Goal: Task Accomplishment & Management: Use online tool/utility

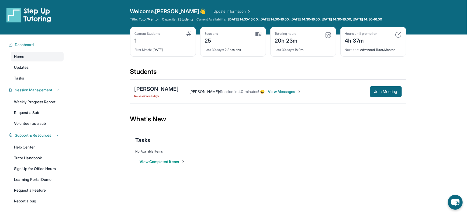
click at [455, 112] on main "Current Students 1 First Match : 24 days ago Sessions 25 Last 30 days : 2 Sessi…" at bounding box center [268, 105] width 398 height 143
click at [365, 18] on span "[DATE] 14:30-16:00, [DATE] 14:30-16:00, [DATE] 14:30-16:00, [DATE] 14:30-16:00,…" at bounding box center [305, 19] width 154 height 4
click at [213, 11] on link "Update Information" at bounding box center [232, 11] width 38 height 5
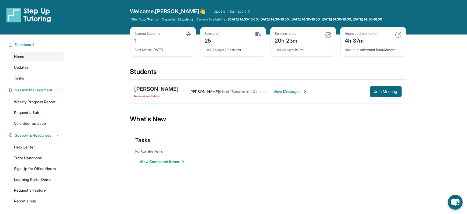
click at [171, 92] on div "[PERSON_NAME]" at bounding box center [156, 89] width 44 height 8
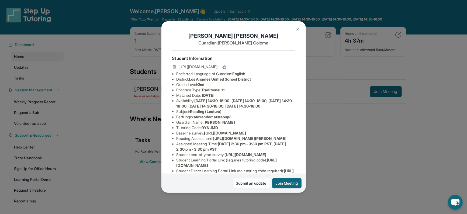
click at [239, 106] on span "Monday 14:30-18:00, Tuesday 14:30-18:00, Wednesday 14:30-18:00, Thursday 14:30-…" at bounding box center [234, 103] width 117 height 10
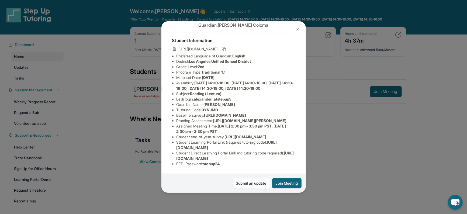
scroll to position [32, 0]
click at [140, 35] on div "[PERSON_NAME] Guardian: [PERSON_NAME] Student Information [URL][DOMAIN_NAME] Pr…" at bounding box center [233, 107] width 467 height 214
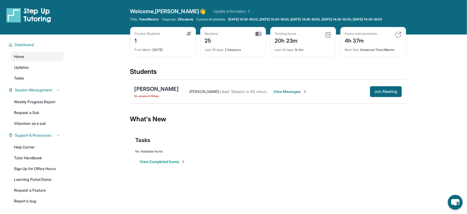
click at [213, 9] on link "Update Information" at bounding box center [232, 11] width 38 height 5
click at [381, 93] on button "Join Meeting" at bounding box center [386, 91] width 32 height 11
click at [169, 93] on div "[PERSON_NAME]" at bounding box center [156, 89] width 44 height 8
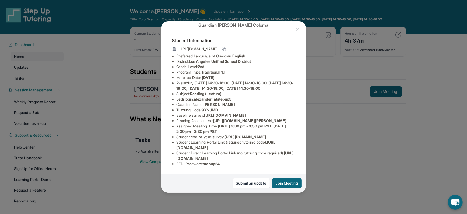
scroll to position [66, 0]
drag, startPoint x: 217, startPoint y: 93, endPoint x: 295, endPoint y: 91, distance: 77.6
click at [286, 118] on span "[URL][DOMAIN_NAME][PERSON_NAME]" at bounding box center [249, 120] width 73 height 5
drag, startPoint x: 295, startPoint y: 91, endPoint x: 295, endPoint y: 101, distance: 10.5
click at [286, 118] on span "[URL][DOMAIN_NAME][PERSON_NAME]" at bounding box center [249, 120] width 73 height 5
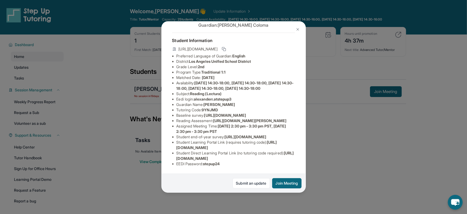
click at [296, 99] on div "[PERSON_NAME] Guardian: [PERSON_NAME] Student Information [URL][DOMAIN_NAME] Pr…" at bounding box center [233, 106] width 144 height 171
click at [296, 101] on div "[PERSON_NAME] Guardian: [PERSON_NAME] Student Information [URL][DOMAIN_NAME] Pr…" at bounding box center [233, 106] width 144 height 171
drag, startPoint x: 297, startPoint y: 101, endPoint x: 218, endPoint y: 94, distance: 78.7
click at [218, 94] on div "[PERSON_NAME] Guardian: [PERSON_NAME] Student Information [URL][DOMAIN_NAME] Pr…" at bounding box center [233, 106] width 144 height 171
